Goal: Information Seeking & Learning: Learn about a topic

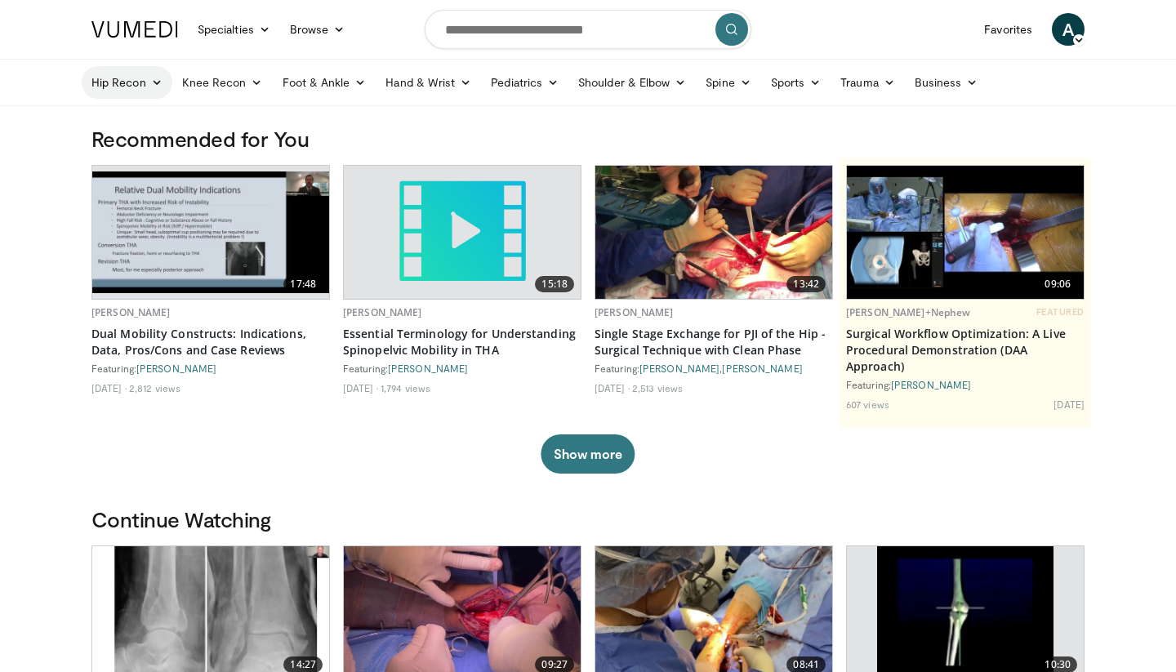
click at [130, 87] on link "Hip Recon" at bounding box center [127, 82] width 91 height 33
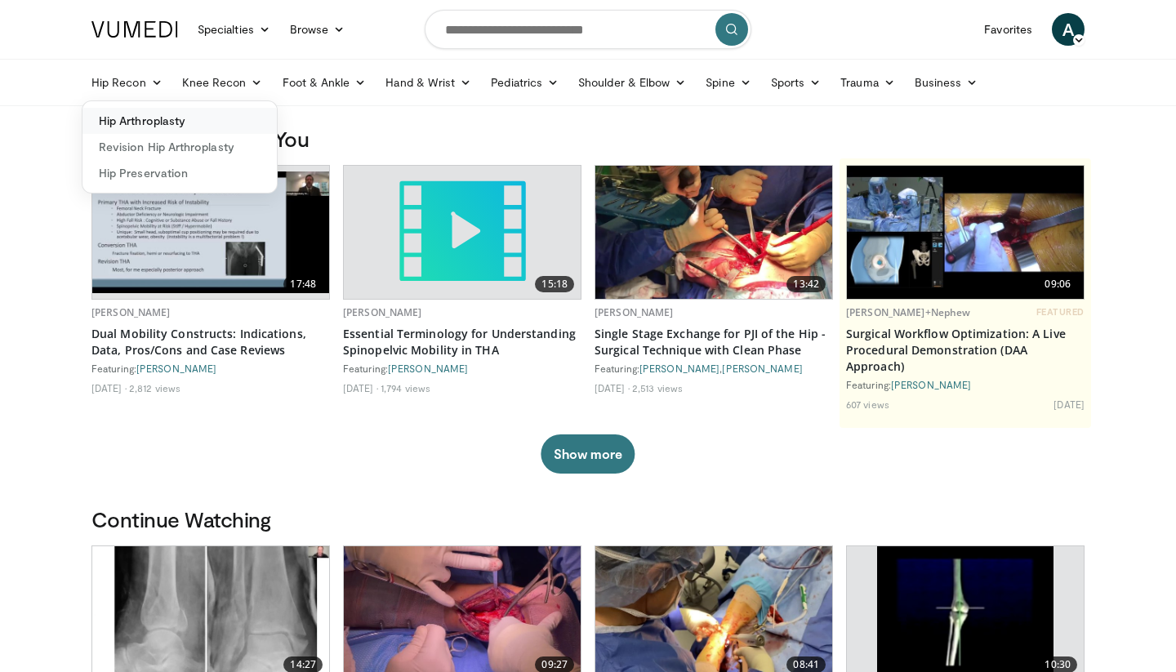
click at [127, 123] on link "Hip Arthroplasty" at bounding box center [179, 121] width 194 height 26
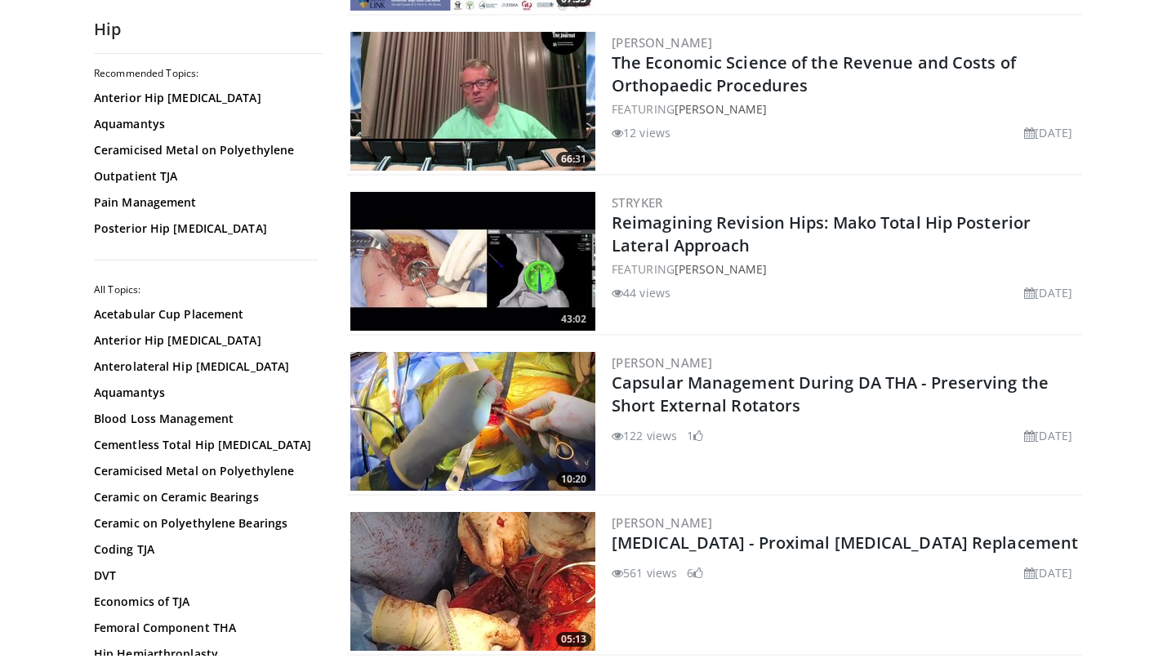
scroll to position [473, 0]
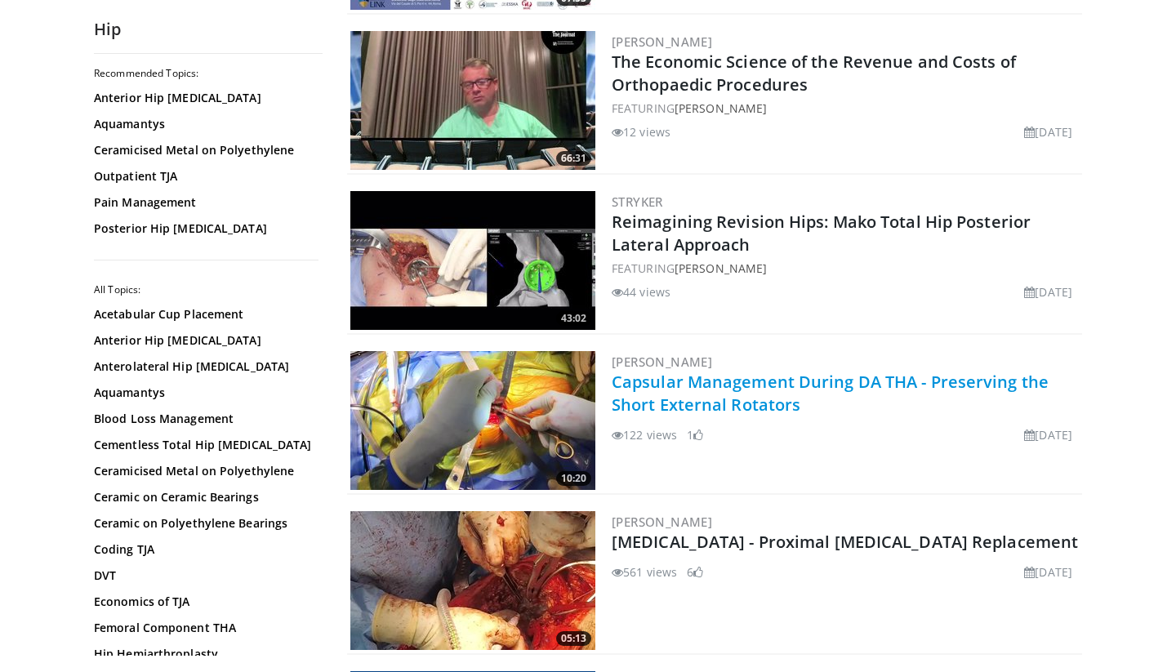
click at [680, 385] on link "Capsular Management During DA THA - Preserving the Short External Rotators" at bounding box center [829, 393] width 437 height 45
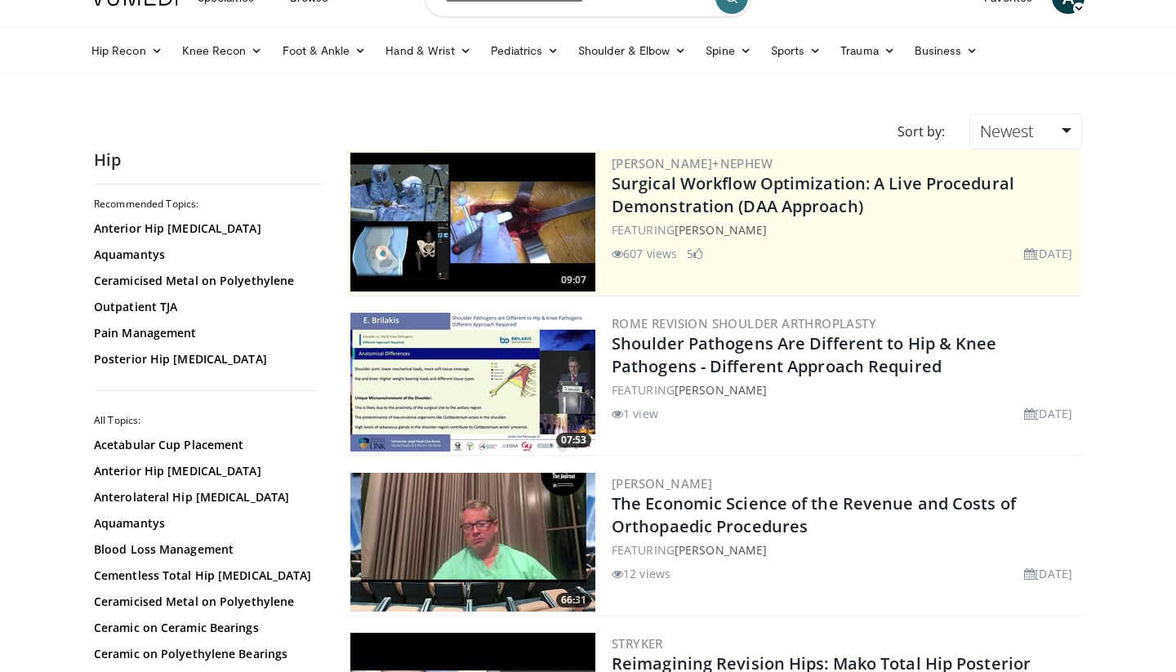
scroll to position [182, 0]
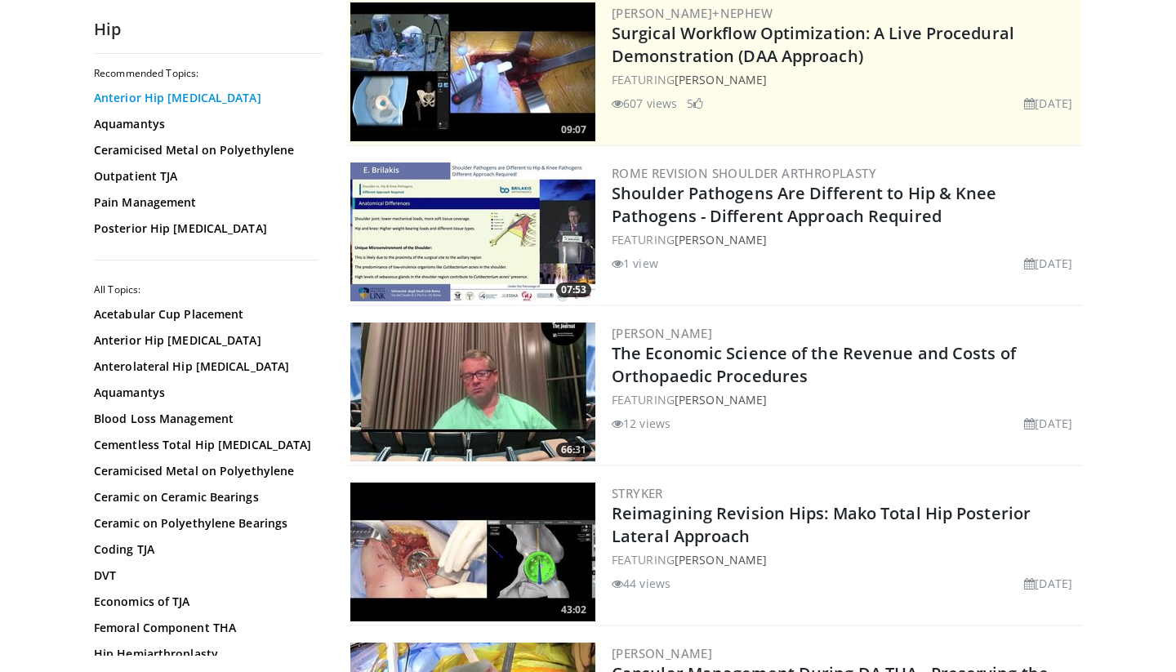
click at [164, 101] on link "Anterior Hip Arthroplasty" at bounding box center [204, 98] width 220 height 16
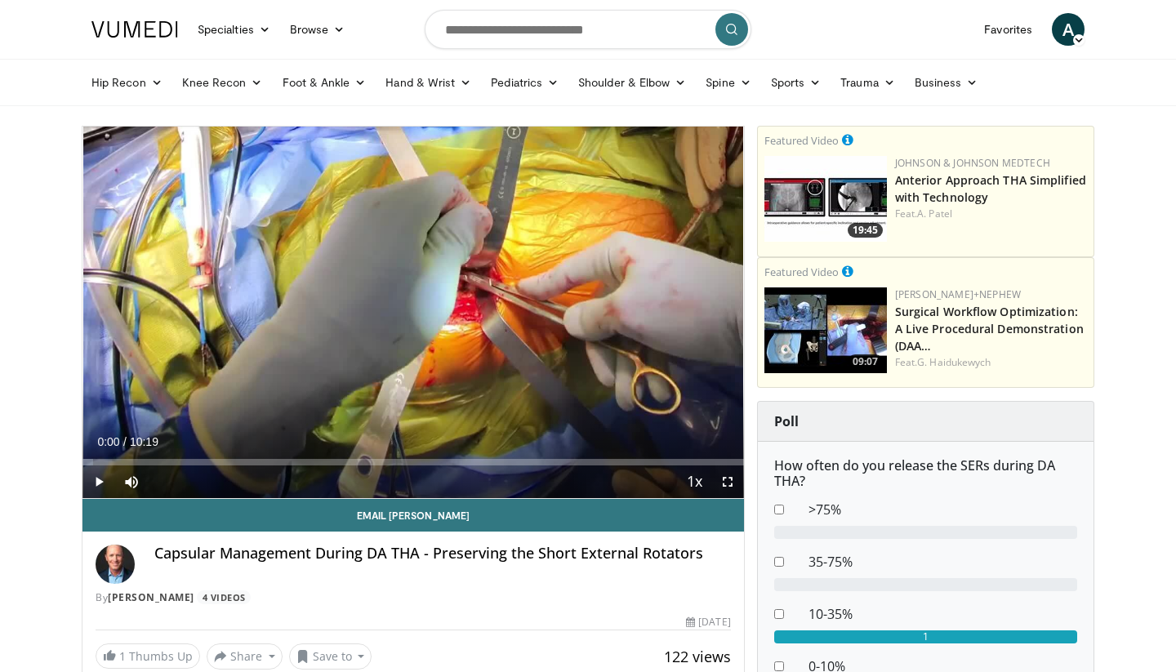
click at [100, 480] on span "Video Player" at bounding box center [98, 481] width 33 height 33
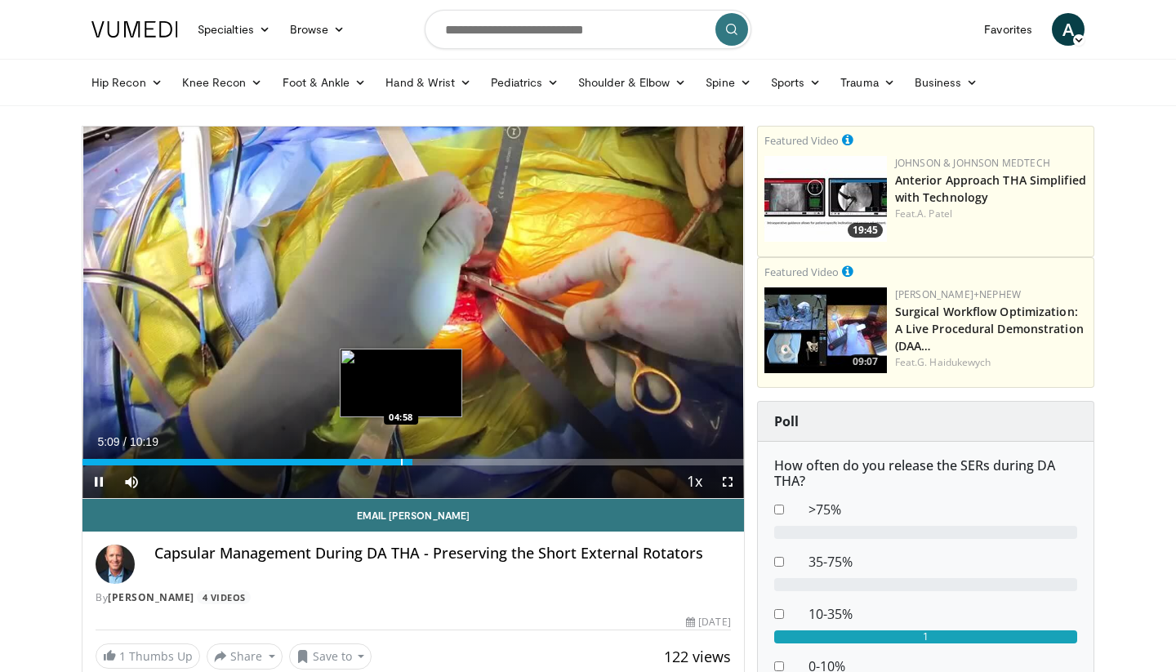
click at [401, 459] on div "Progress Bar" at bounding box center [402, 462] width 2 height 7
click at [380, 459] on div "Progress Bar" at bounding box center [381, 462] width 2 height 7
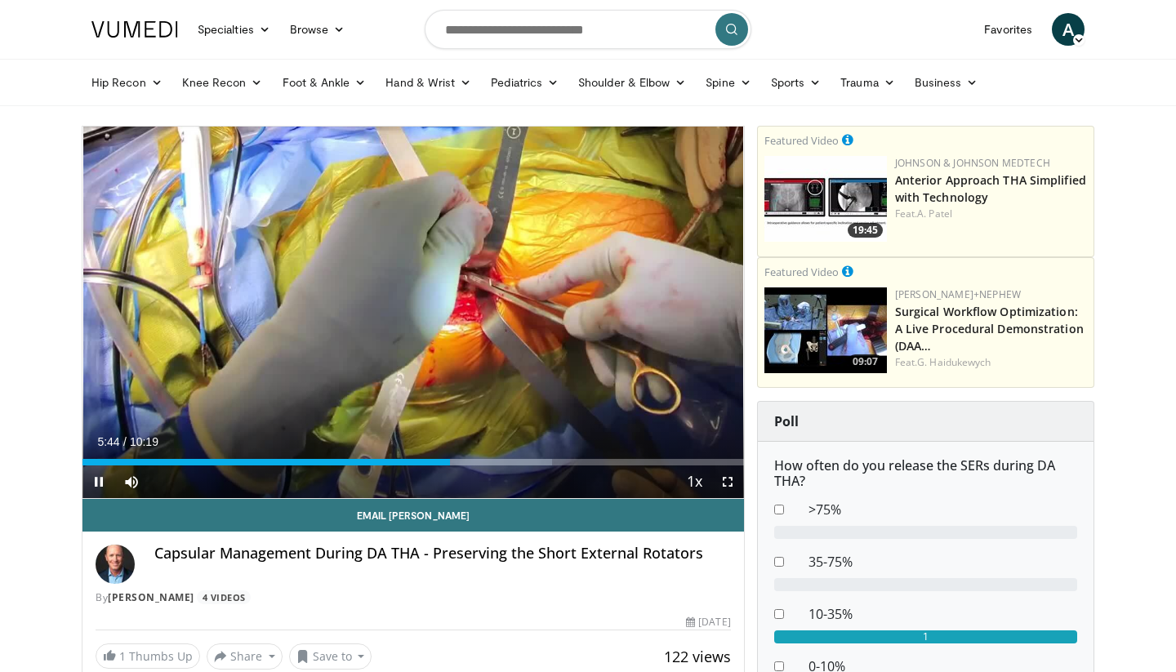
click at [724, 480] on span "Video Player" at bounding box center [727, 481] width 33 height 33
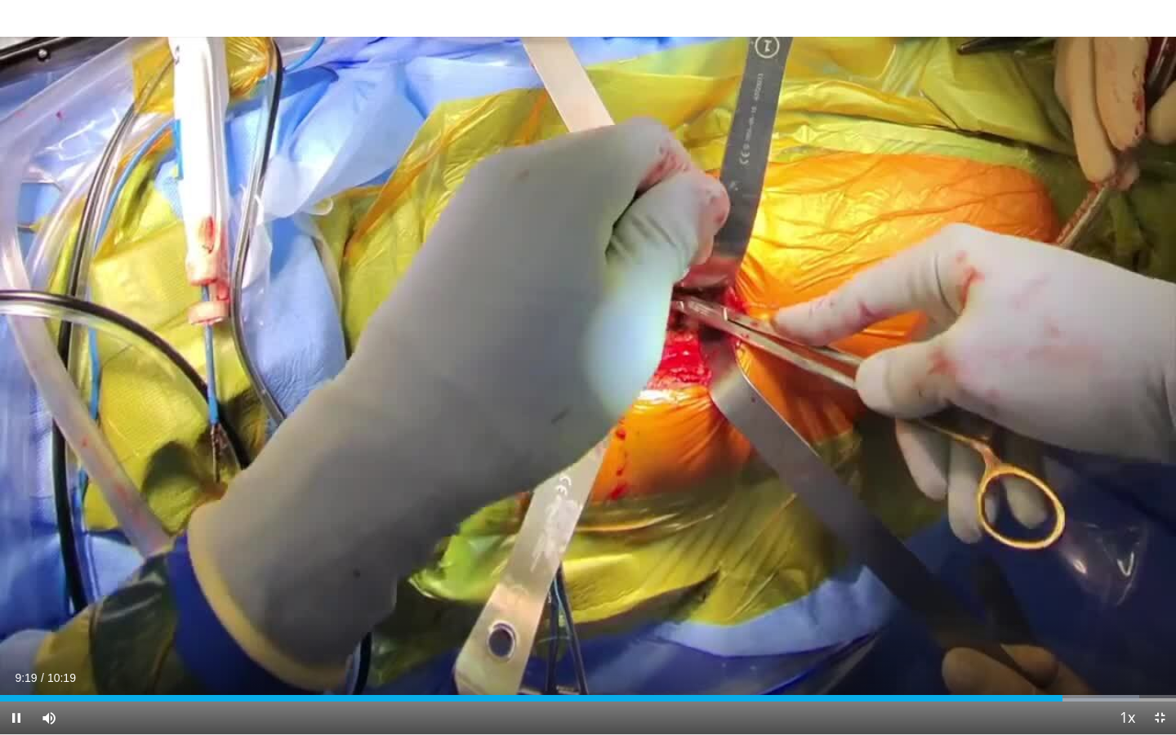
click at [1160, 671] on span "Video Player" at bounding box center [1159, 717] width 33 height 33
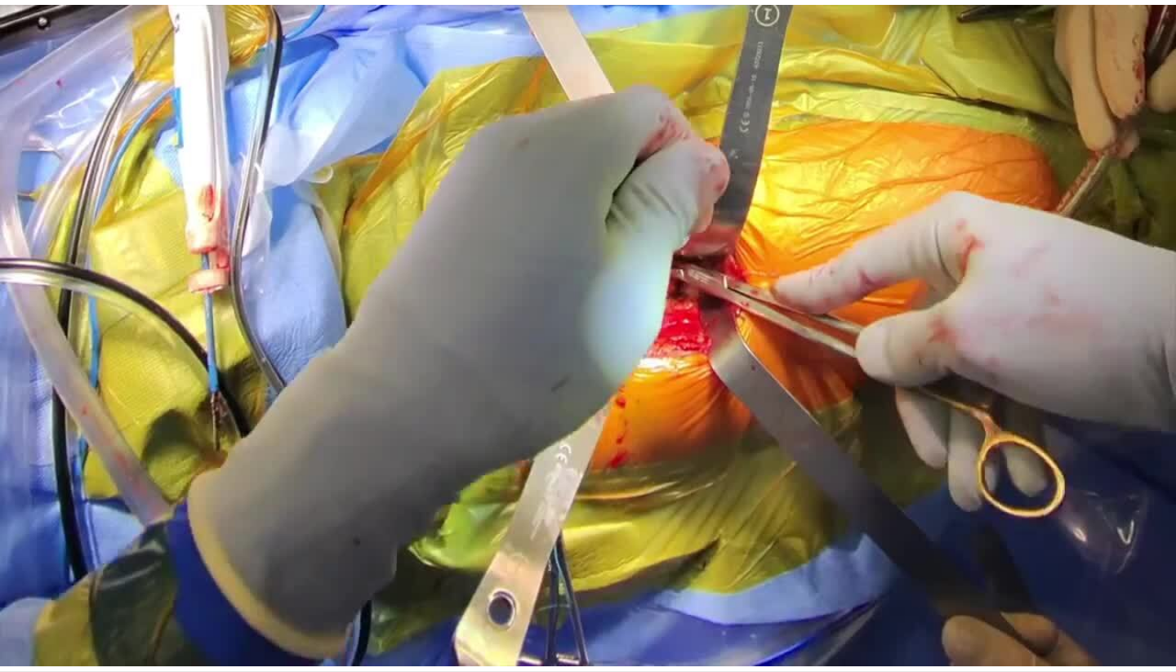
scroll to position [1215, 0]
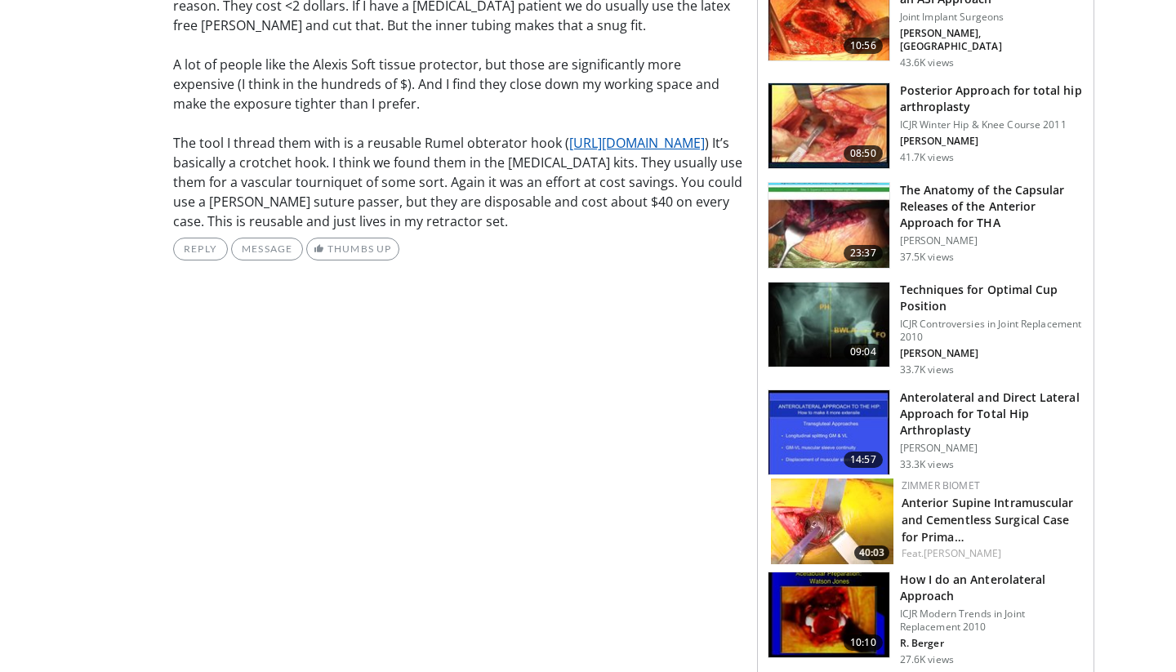
click at [614, 152] on link "[URL][DOMAIN_NAME]" at bounding box center [637, 143] width 136 height 18
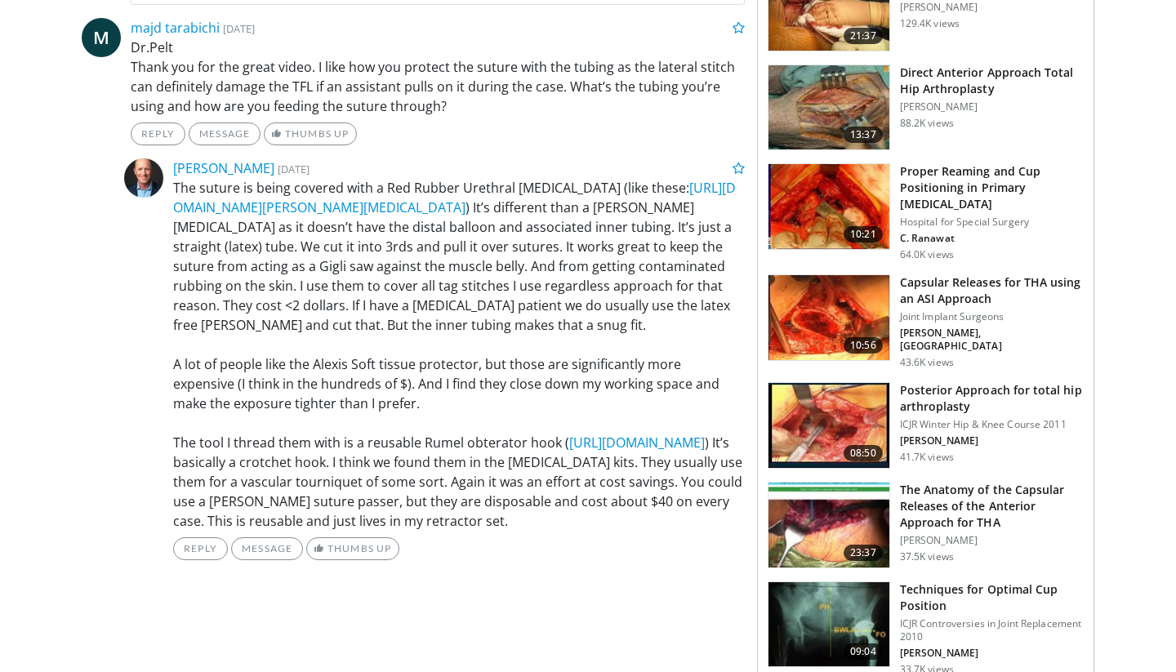
scroll to position [914, 0]
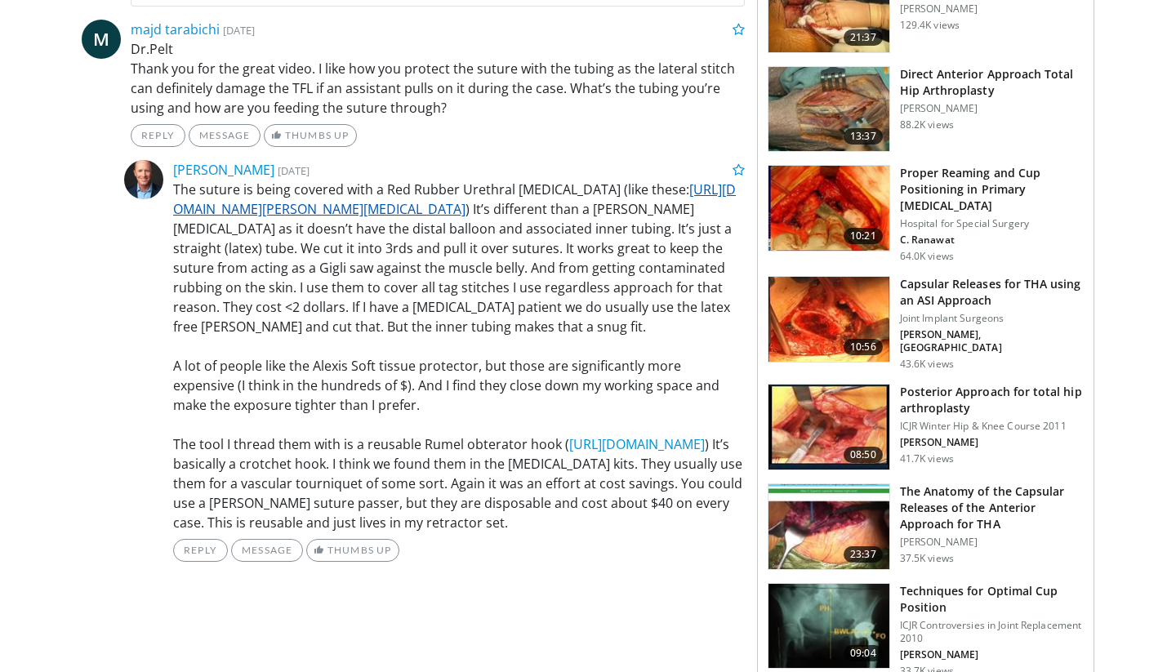
click at [623, 206] on link "[URL][DOMAIN_NAME][PERSON_NAME][MEDICAL_DATA]" at bounding box center [454, 199] width 562 height 38
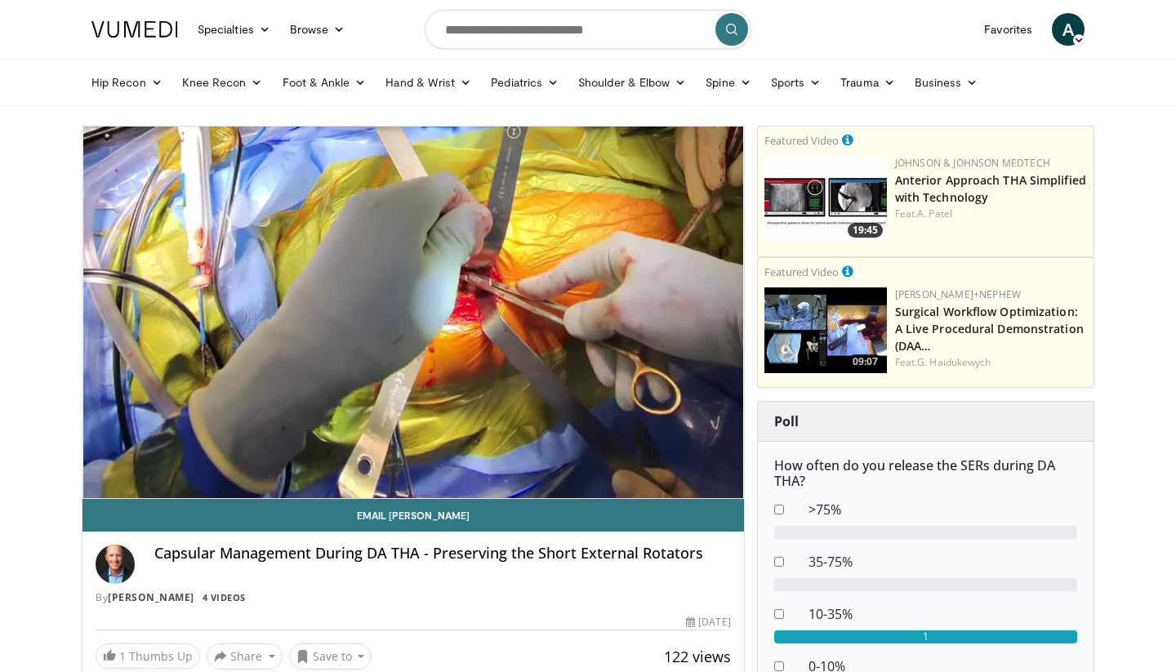
scroll to position [0, 0]
